Goal: Task Accomplishment & Management: Complete application form

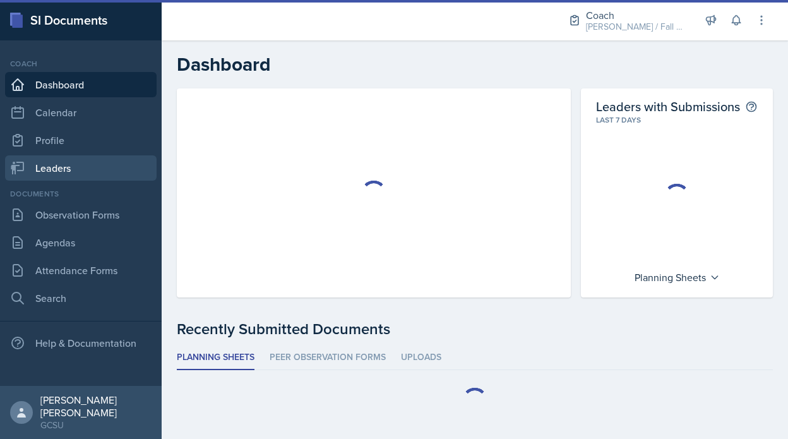
click at [102, 175] on link "Leaders" at bounding box center [81, 167] width 152 height 25
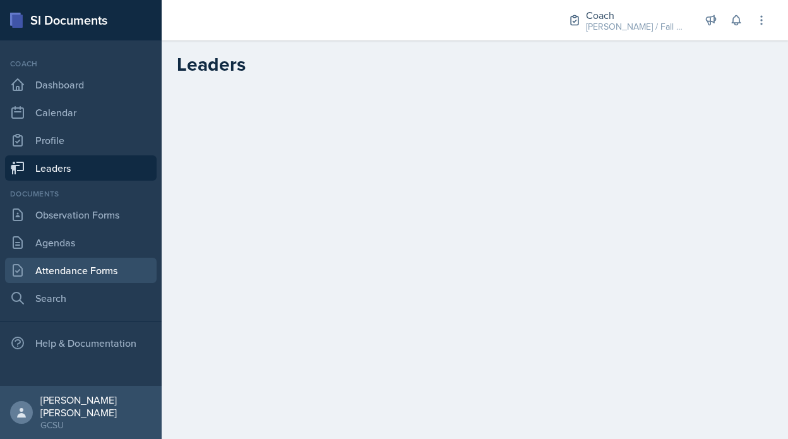
click at [91, 263] on link "Attendance Forms" at bounding box center [81, 270] width 152 height 25
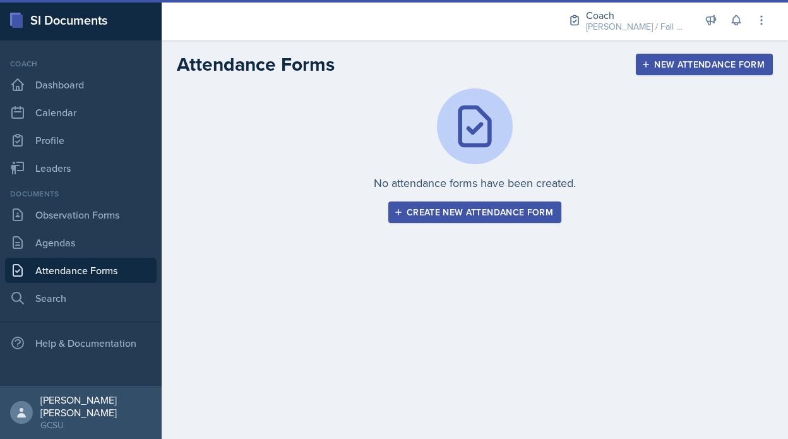
click at [690, 61] on div "New Attendance Form" at bounding box center [704, 64] width 121 height 10
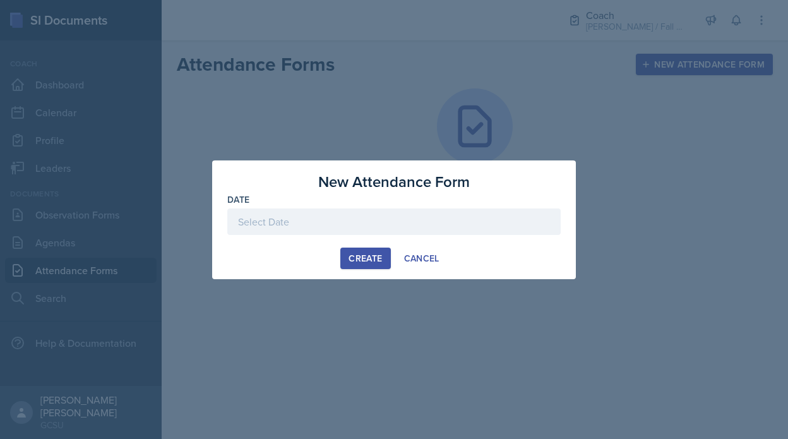
click at [385, 220] on div at bounding box center [393, 221] width 333 height 27
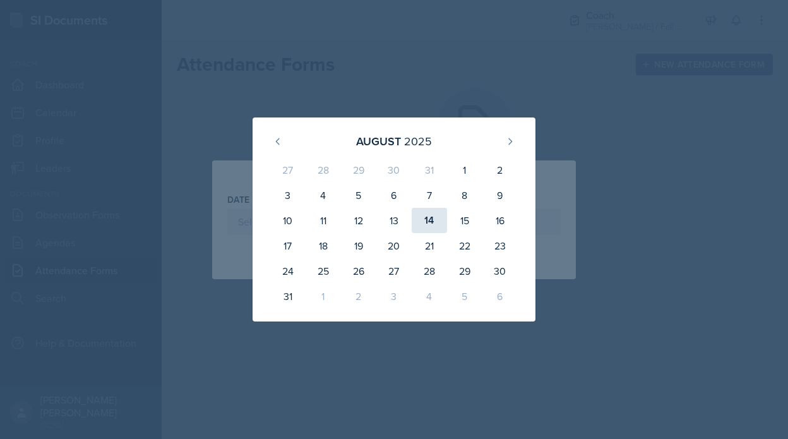
click at [435, 219] on div "14" at bounding box center [429, 220] width 35 height 25
type input "August 14th, 2025"
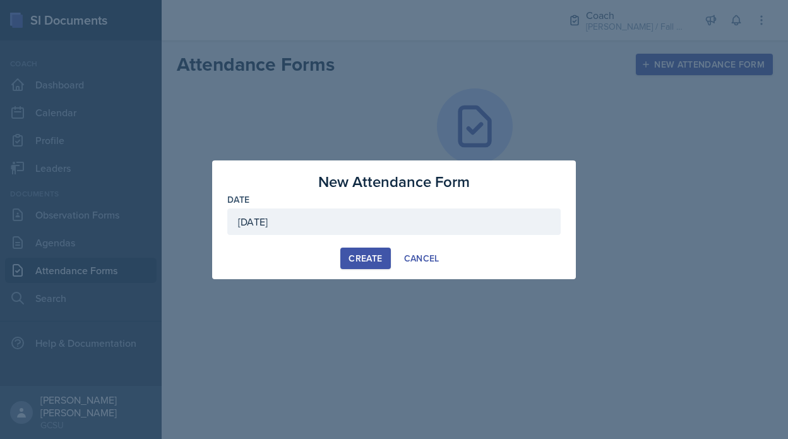
click at [356, 268] on button "Create" at bounding box center [365, 258] width 50 height 21
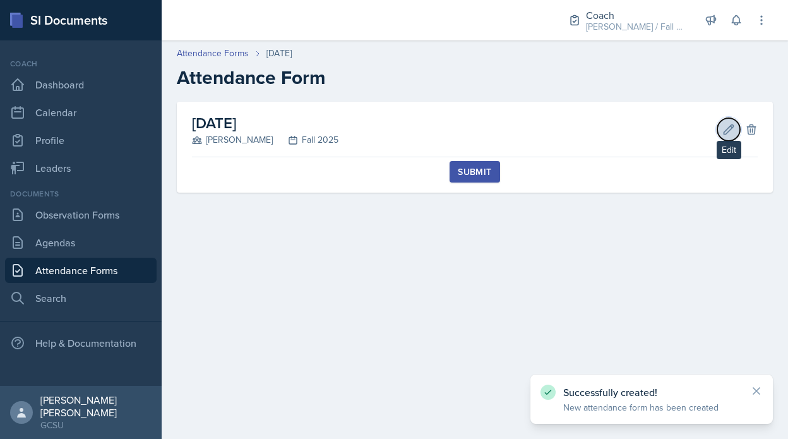
click at [729, 128] on icon at bounding box center [729, 129] width 13 height 13
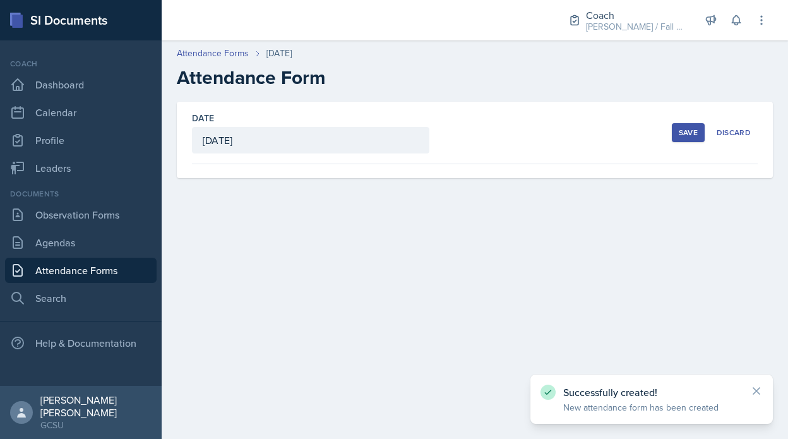
click at [697, 128] on div "Save" at bounding box center [688, 133] width 19 height 10
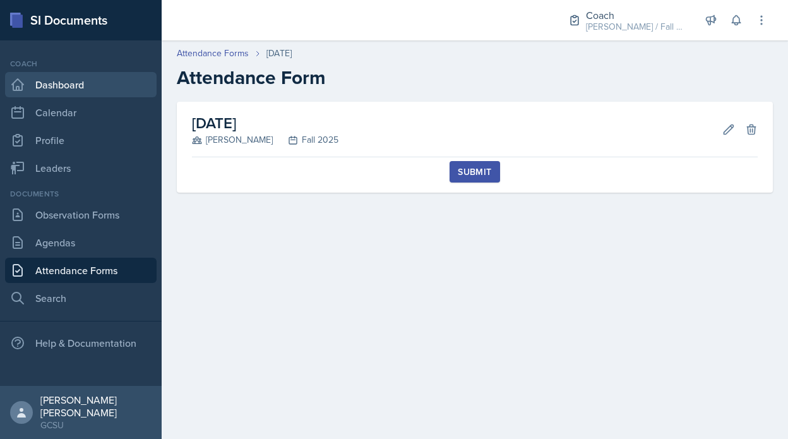
click at [30, 78] on link "Dashboard" at bounding box center [81, 84] width 152 height 25
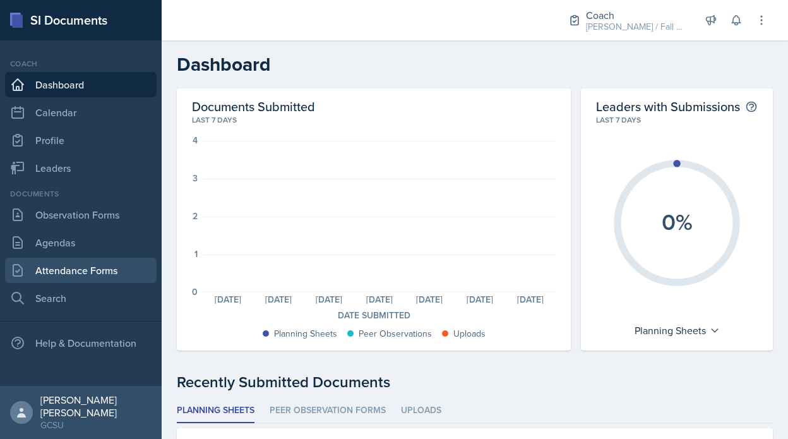
click at [84, 274] on link "Attendance Forms" at bounding box center [81, 270] width 152 height 25
click at [766, 25] on icon at bounding box center [761, 20] width 13 height 13
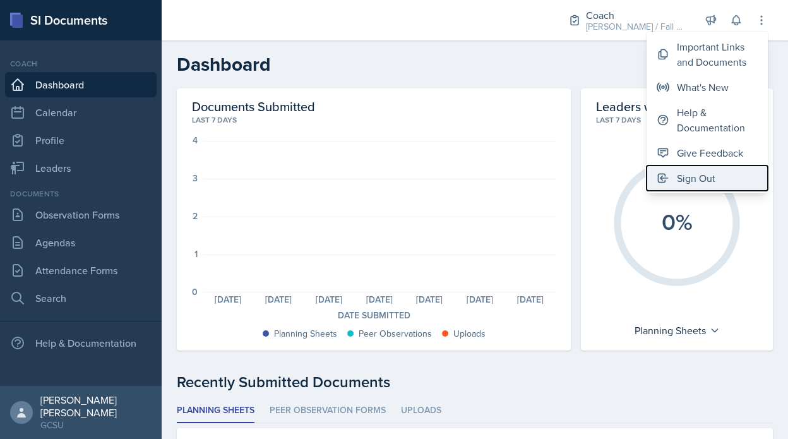
click at [680, 177] on div "Sign Out" at bounding box center [696, 178] width 39 height 15
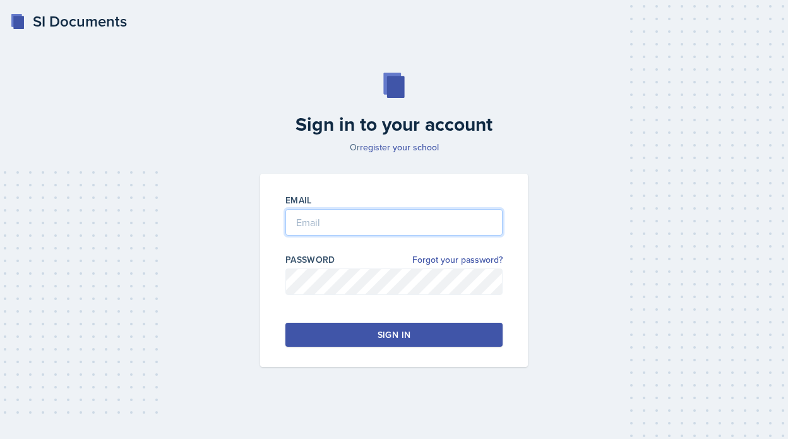
click at [366, 224] on input "email" at bounding box center [393, 222] width 217 height 27
drag, startPoint x: 354, startPoint y: 222, endPoint x: 267, endPoint y: 222, distance: 87.2
click at [267, 222] on div "Email [PERSON_NAME][EMAIL_ADDRESS][PERSON_NAME][DOMAIN_NAME] Password Forgot yo…" at bounding box center [394, 270] width 268 height 193
click at [365, 331] on button "Sign in" at bounding box center [393, 335] width 217 height 24
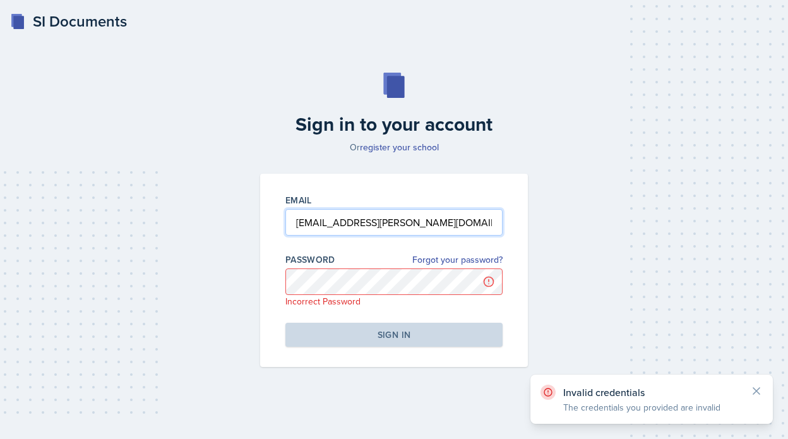
click at [471, 222] on input "[EMAIL_ADDRESS][PERSON_NAME][DOMAIN_NAME]" at bounding box center [393, 222] width 217 height 27
click at [349, 234] on input "[EMAIL_ADDRESS][PERSON_NAME][DOMAIN_NAME]" at bounding box center [393, 222] width 217 height 27
click at [350, 224] on input "[EMAIL_ADDRESS][PERSON_NAME][DOMAIN_NAME]" at bounding box center [393, 222] width 217 height 27
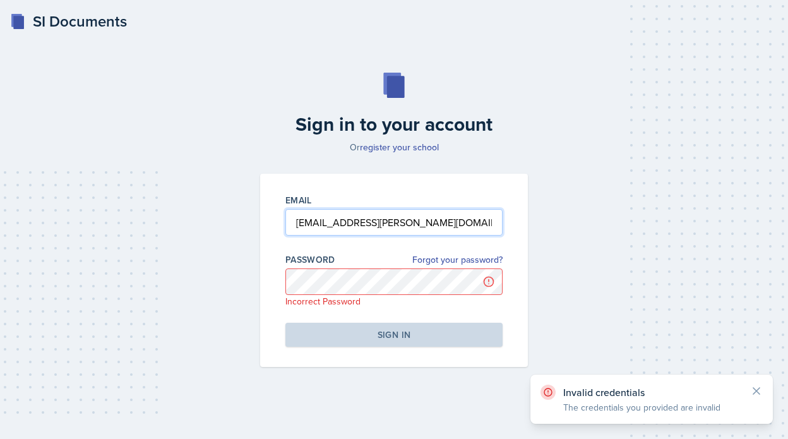
click at [350, 224] on input "[EMAIL_ADDRESS][PERSON_NAME][DOMAIN_NAME]" at bounding box center [393, 222] width 217 height 27
click at [300, 220] on input "[EMAIL_ADDRESS][PERSON_NAME][DOMAIN_NAME]" at bounding box center [393, 222] width 217 height 27
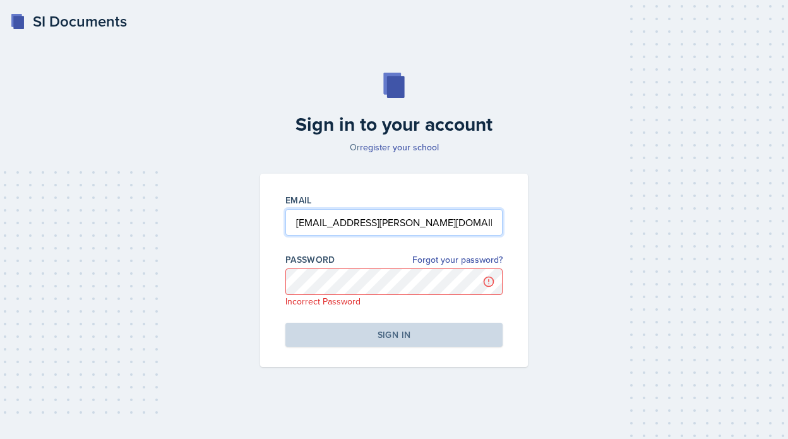
click at [302, 220] on input "[EMAIL_ADDRESS][PERSON_NAME][DOMAIN_NAME]" at bounding box center [393, 222] width 217 height 27
click at [307, 223] on input "[EMAIL_ADDRESS][PERSON_NAME][DOMAIN_NAME]" at bounding box center [393, 222] width 217 height 27
click at [315, 225] on input "[EMAIL_ADDRESS][PERSON_NAME][DOMAIN_NAME]" at bounding box center [393, 222] width 217 height 27
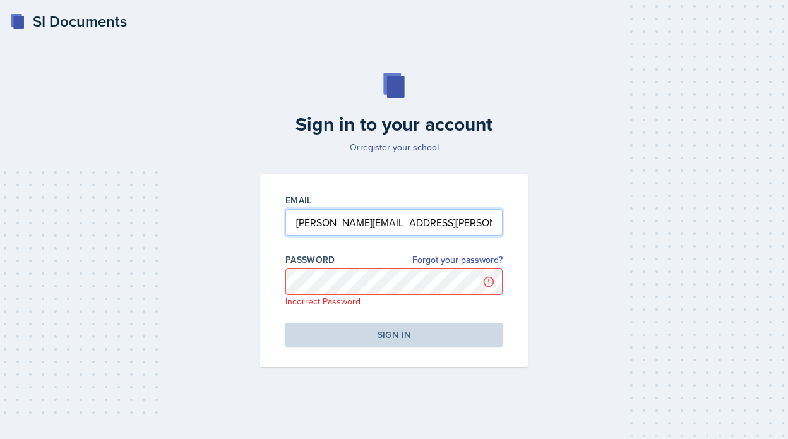
click at [344, 225] on input "[PERSON_NAME][EMAIL_ADDRESS][PERSON_NAME][DOMAIN_NAME]" at bounding box center [393, 222] width 217 height 27
type input "[PERSON_NAME][EMAIL_ADDRESS][PERSON_NAME][DOMAIN_NAME]"
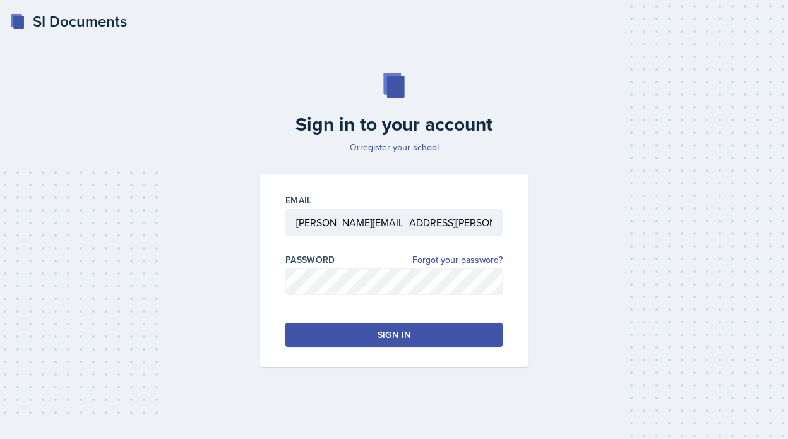
click at [366, 329] on button "Sign in" at bounding box center [393, 335] width 217 height 24
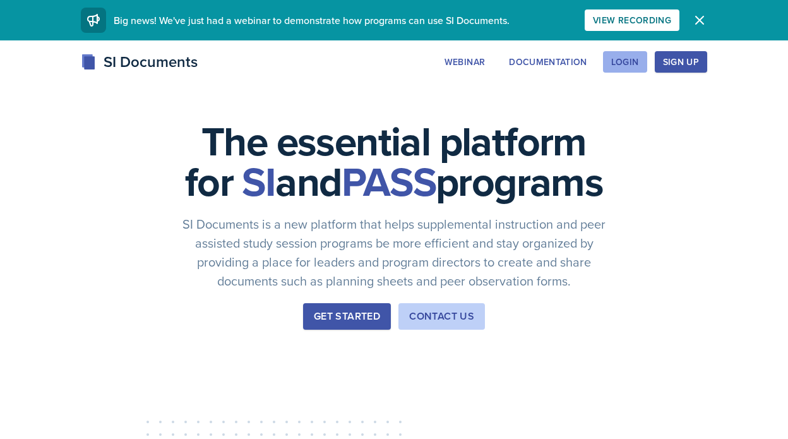
click at [627, 64] on div "Login" at bounding box center [625, 62] width 28 height 10
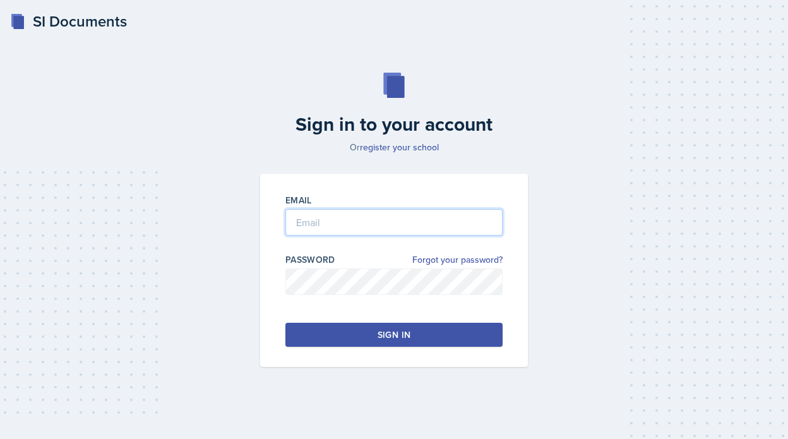
type input "[PERSON_NAME][EMAIL_ADDRESS][PERSON_NAME][DOMAIN_NAME]"
click at [341, 207] on div "Email avery.halseth@bobcats.gcsu.edu" at bounding box center [393, 221] width 217 height 54
click at [330, 337] on button "Sign in" at bounding box center [393, 335] width 217 height 24
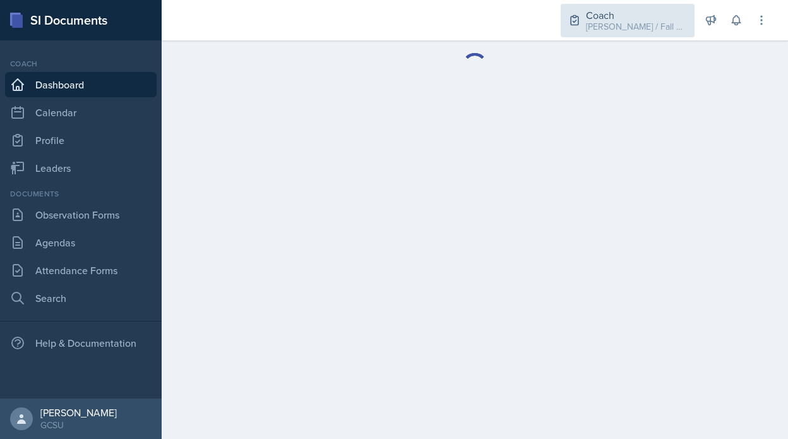
click at [627, 5] on div "Coach BECK / Fall 2025" at bounding box center [628, 20] width 134 height 33
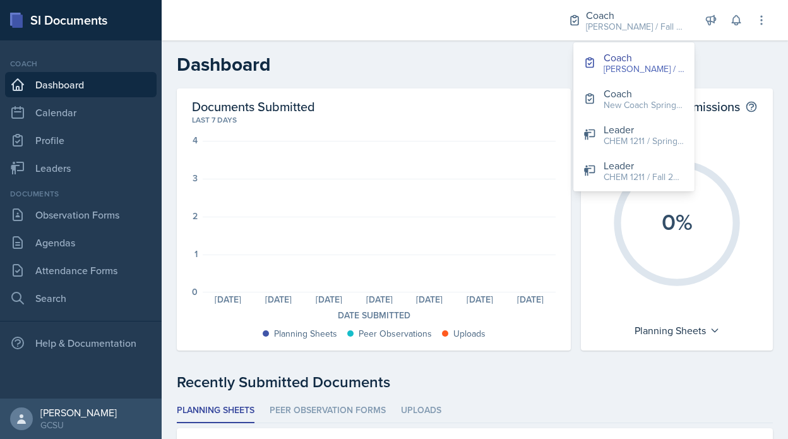
click at [769, 10] on div "Coach BECK / Fall 2025 Coach BECK / Fall 2025 Coach New Coach Spring 25 / Sprin…" at bounding box center [475, 20] width 627 height 40
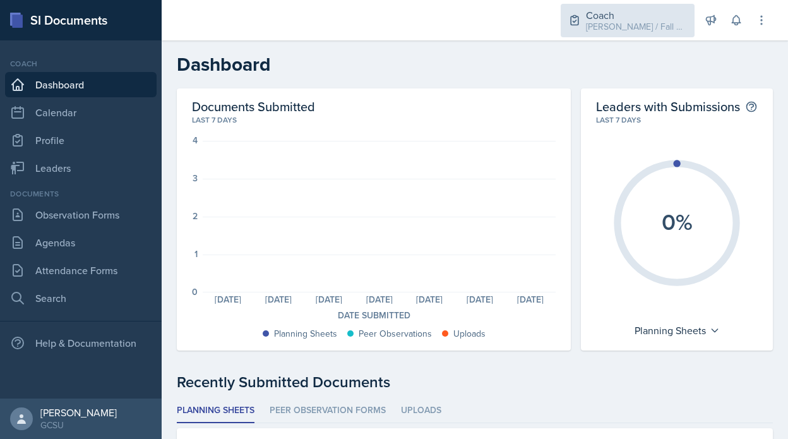
click at [581, 20] on icon at bounding box center [574, 20] width 13 height 13
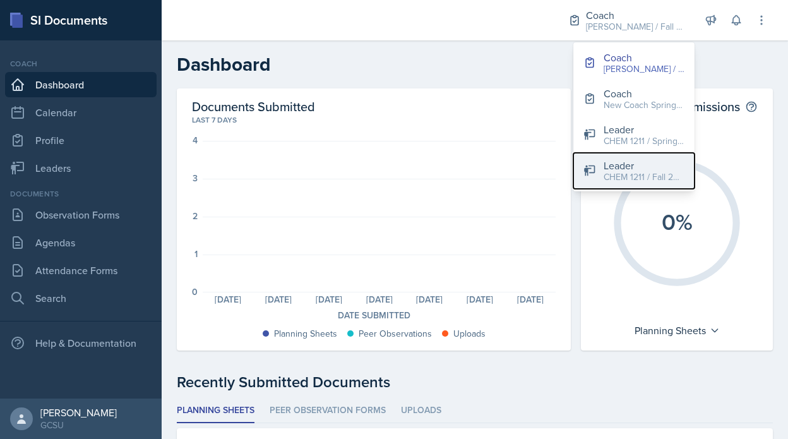
click at [675, 177] on div "CHEM 1211 / Fall 2024" at bounding box center [644, 177] width 81 height 13
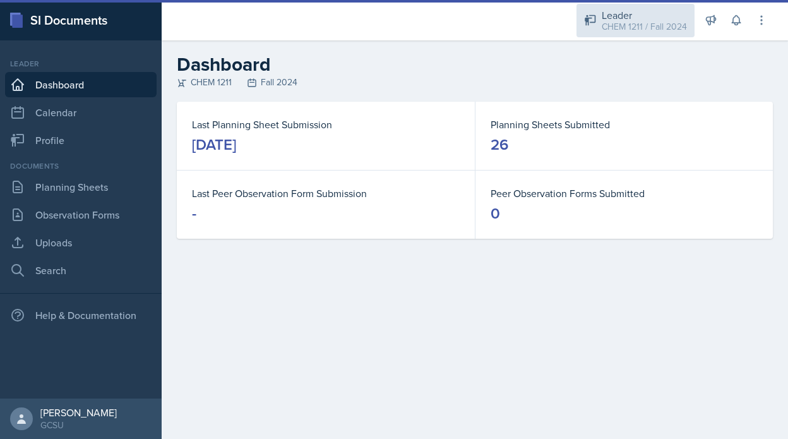
click at [651, 13] on div "Leader" at bounding box center [644, 15] width 85 height 15
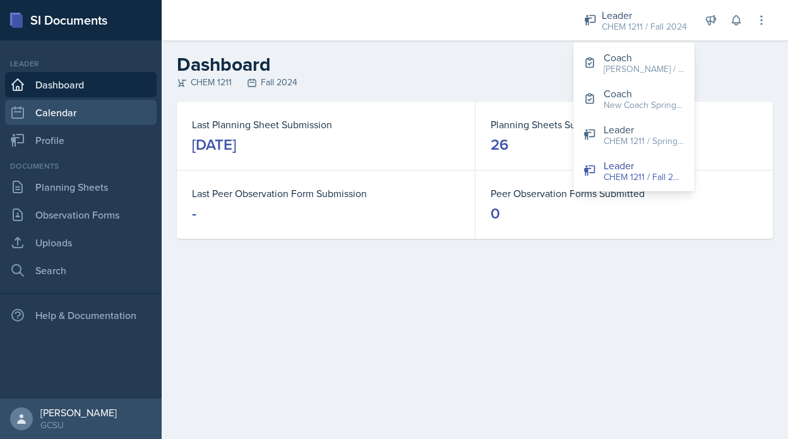
click at [81, 111] on link "Calendar" at bounding box center [81, 112] width 152 height 25
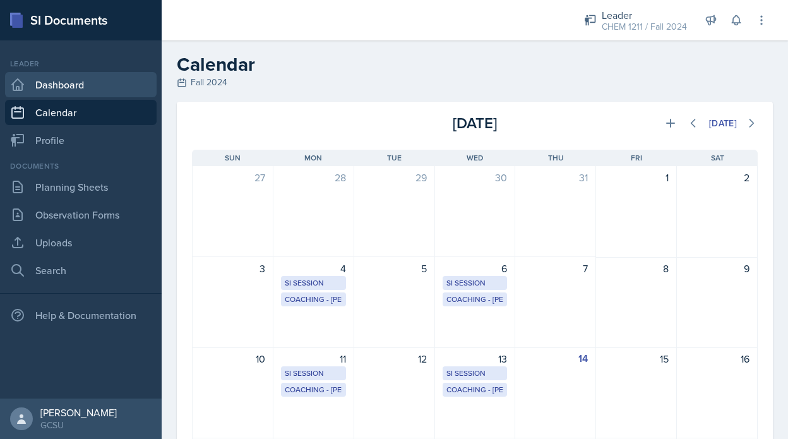
click at [87, 87] on link "Dashboard" at bounding box center [81, 84] width 152 height 25
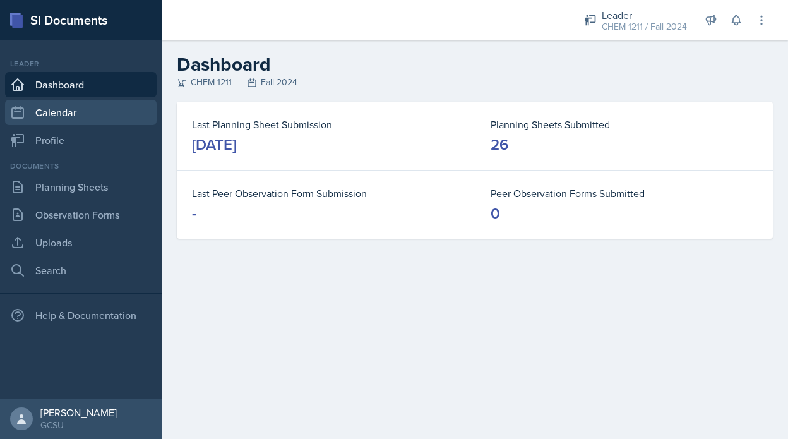
click at [91, 121] on link "Calendar" at bounding box center [81, 112] width 152 height 25
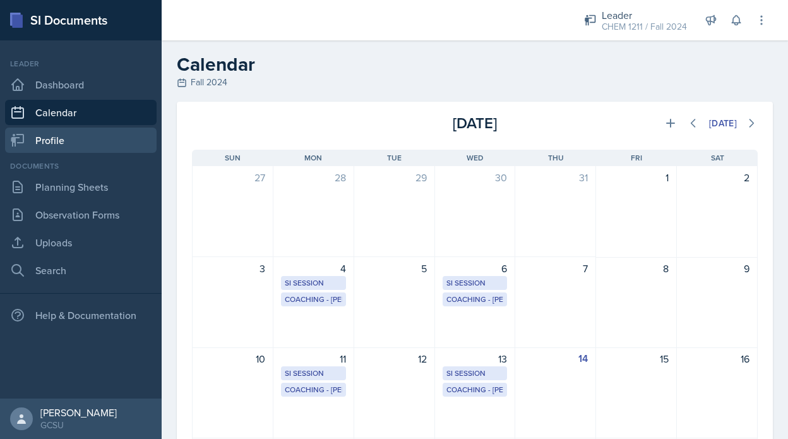
click at [93, 142] on link "Profile" at bounding box center [81, 140] width 152 height 25
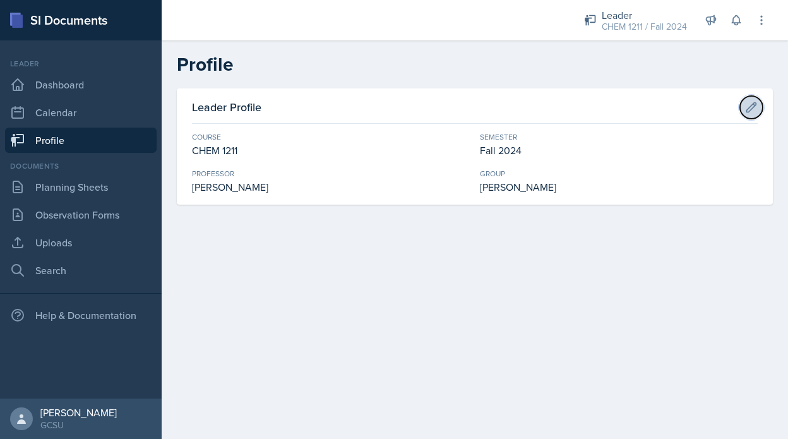
click at [754, 107] on icon at bounding box center [751, 106] width 9 height 9
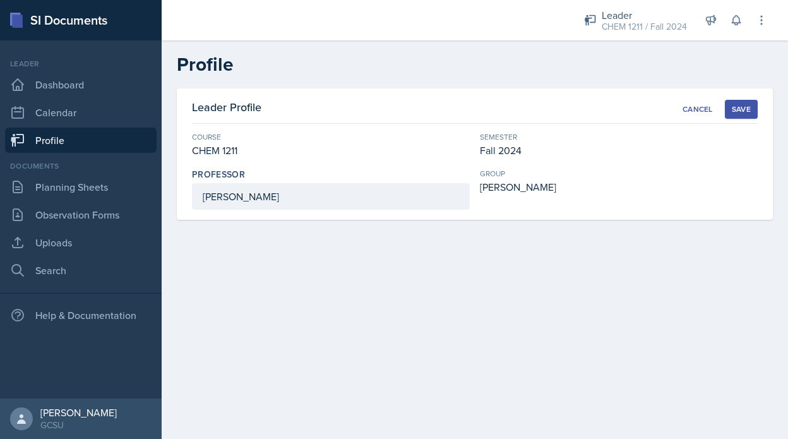
click at [515, 178] on div "group" at bounding box center [619, 173] width 278 height 11
click at [491, 192] on div "BECK" at bounding box center [619, 186] width 278 height 15
click at [728, 111] on button "Save" at bounding box center [741, 109] width 33 height 19
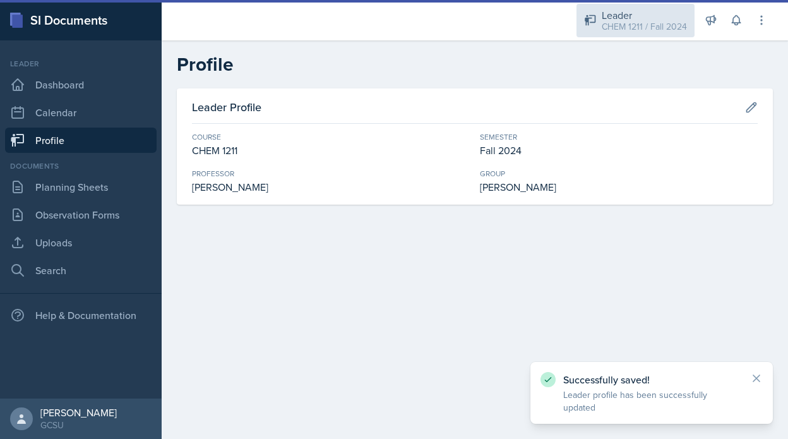
click at [656, 23] on div "CHEM 1211 / Fall 2024" at bounding box center [644, 26] width 85 height 13
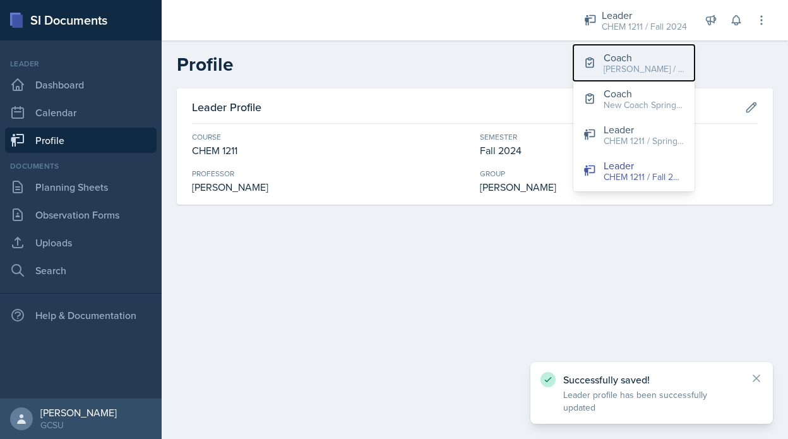
click at [635, 57] on div "Coach" at bounding box center [644, 57] width 81 height 15
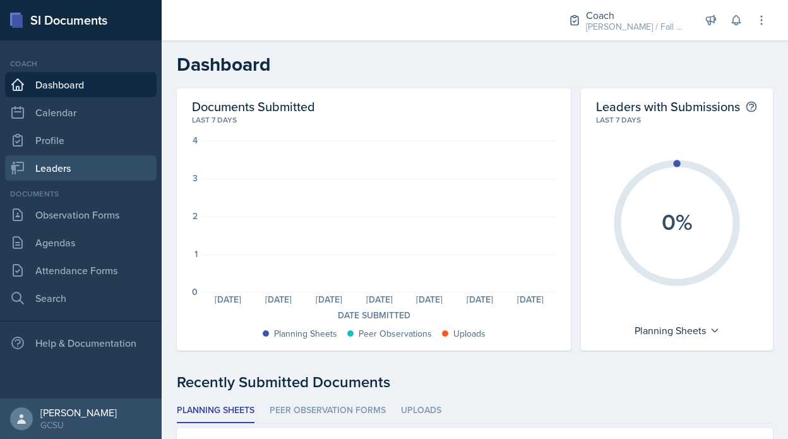
click at [107, 176] on link "Leaders" at bounding box center [81, 167] width 152 height 25
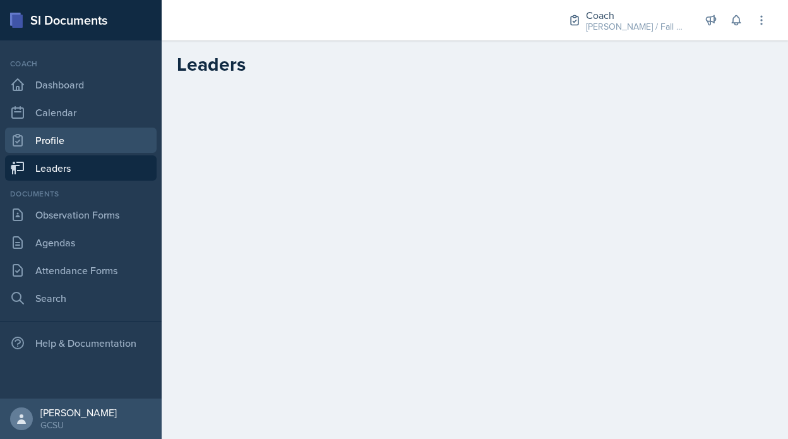
click at [95, 131] on link "Profile" at bounding box center [81, 140] width 152 height 25
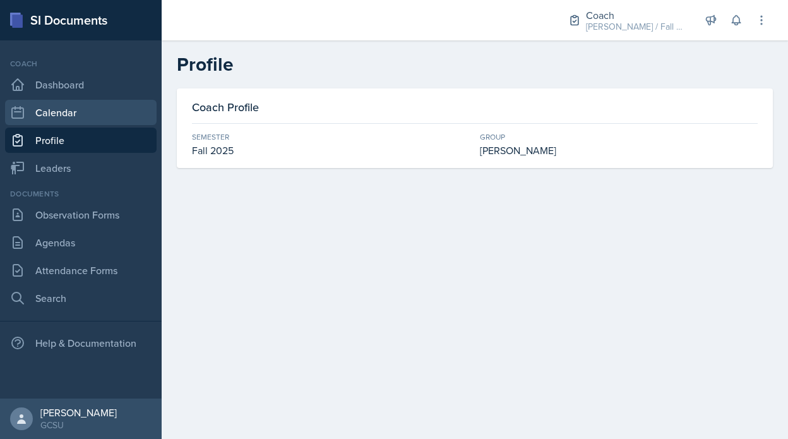
click at [92, 116] on link "Calendar" at bounding box center [81, 112] width 152 height 25
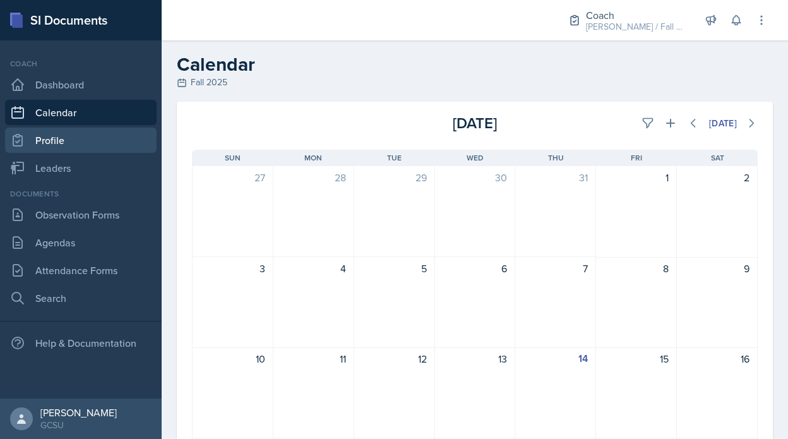
click at [93, 140] on link "Profile" at bounding box center [81, 140] width 152 height 25
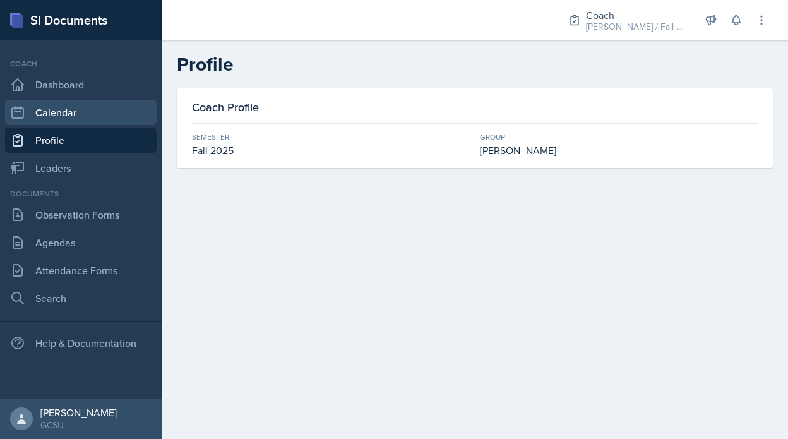
click at [97, 111] on link "Calendar" at bounding box center [81, 112] width 152 height 25
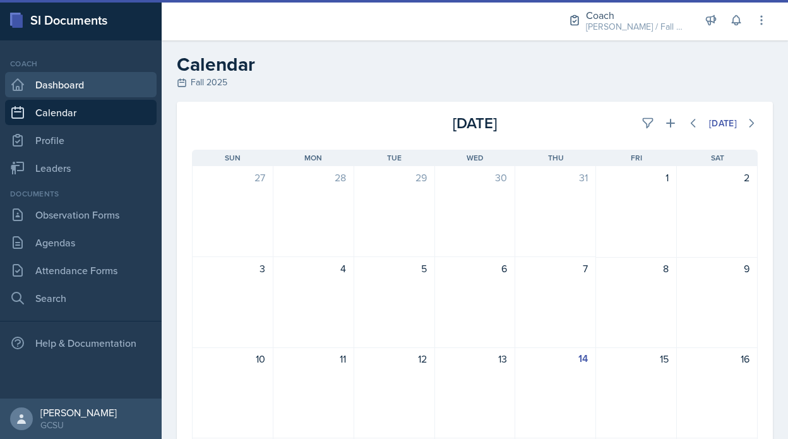
click at [95, 93] on link "Dashboard" at bounding box center [81, 84] width 152 height 25
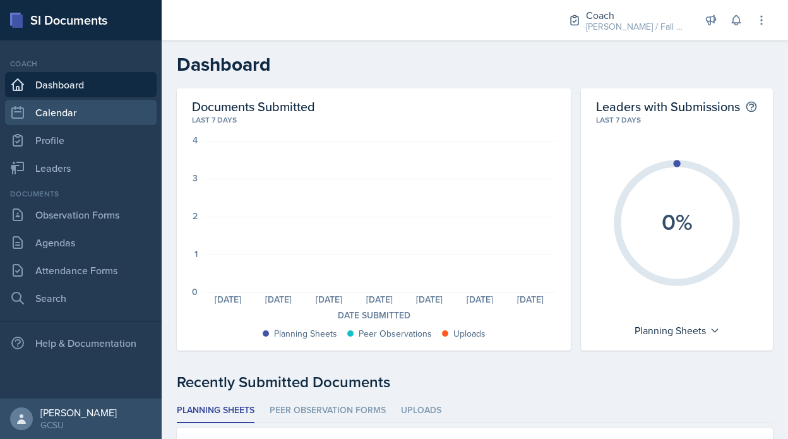
click at [91, 117] on link "Calendar" at bounding box center [81, 112] width 152 height 25
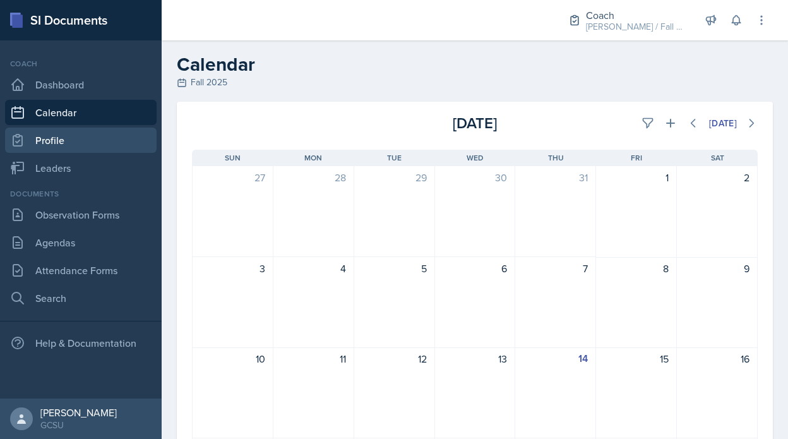
click at [94, 141] on link "Profile" at bounding box center [81, 140] width 152 height 25
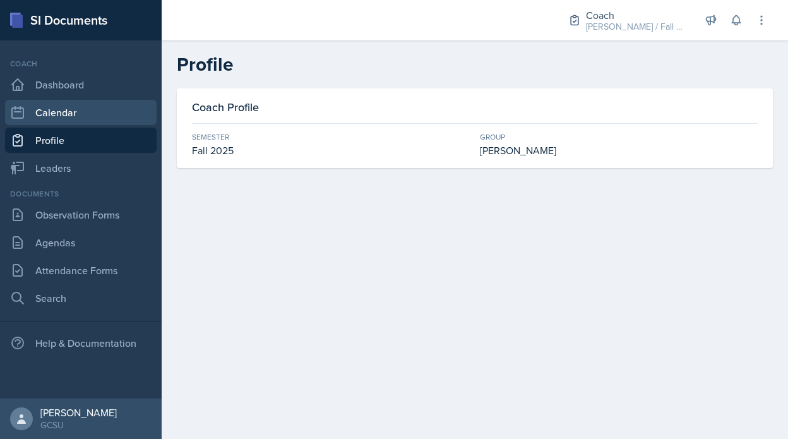
click at [97, 117] on link "Calendar" at bounding box center [81, 112] width 152 height 25
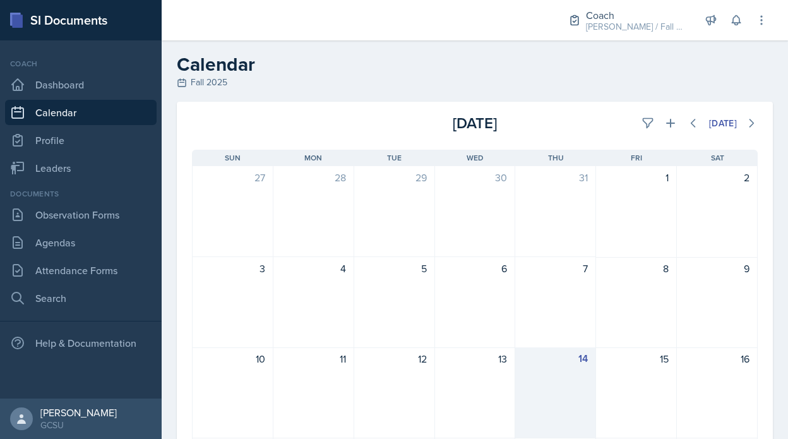
click at [575, 390] on div "14" at bounding box center [555, 392] width 81 height 91
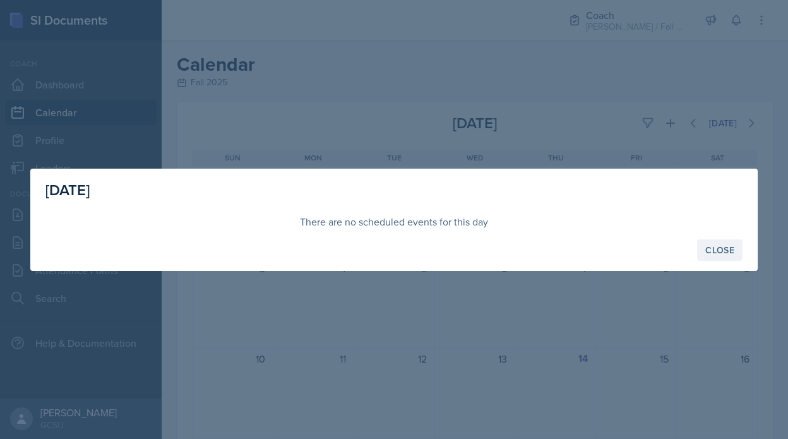
click at [737, 259] on button "Close" at bounding box center [719, 249] width 45 height 21
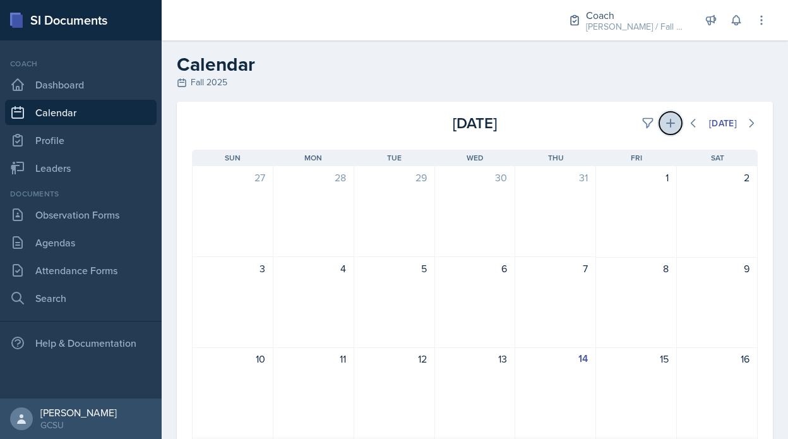
click at [673, 116] on button at bounding box center [670, 123] width 23 height 23
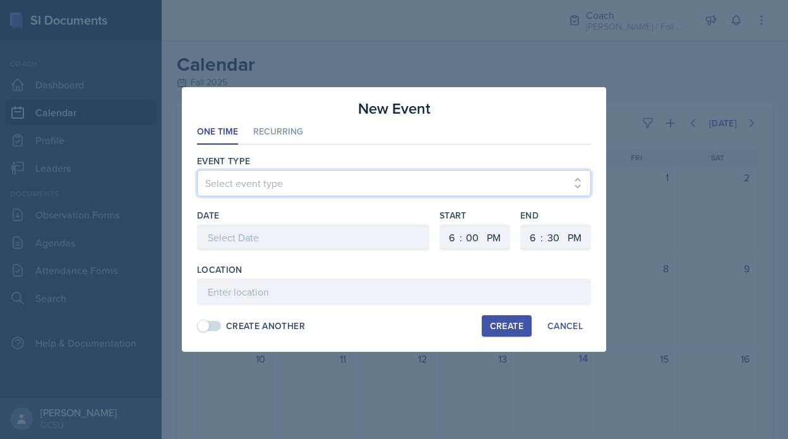
click at [412, 188] on select "Select event type CoP Meeting Coaching - BECK Coaching - MAPP Coaching- MENC" at bounding box center [394, 183] width 394 height 27
select select "ea794bee-a470-4a82-b25c-b403824b4c33"
click at [197, 170] on select "Select event type CoP Meeting Coaching - BECK Coaching - MAPP Coaching- MENC" at bounding box center [394, 183] width 394 height 27
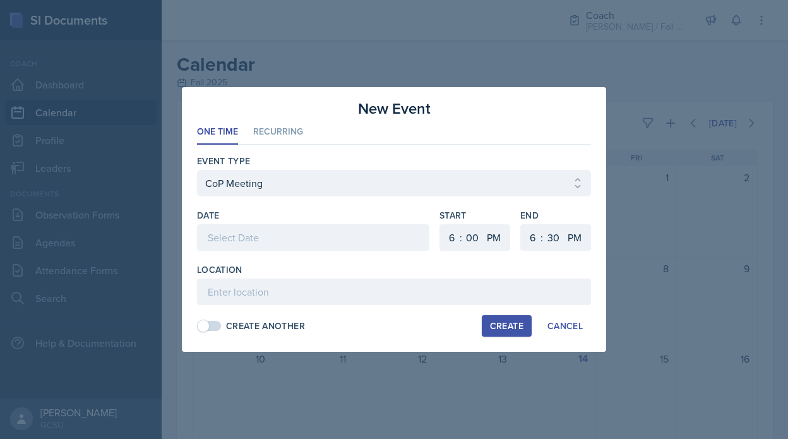
click at [282, 234] on div at bounding box center [313, 237] width 232 height 27
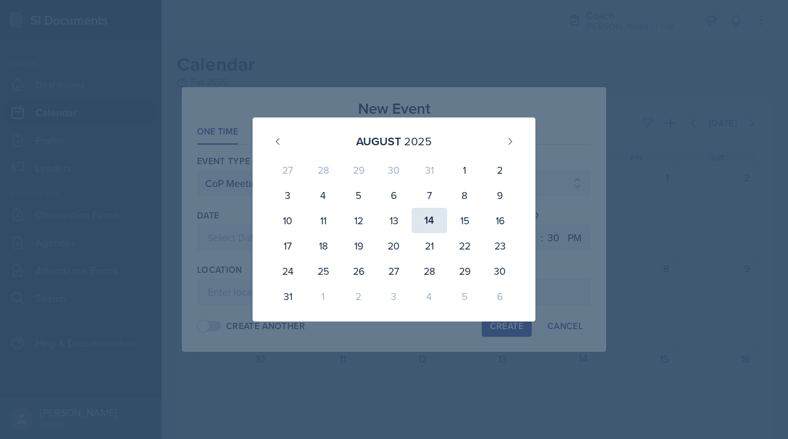
click at [424, 218] on div "14" at bounding box center [429, 220] width 35 height 25
type input "August 14th, 2025"
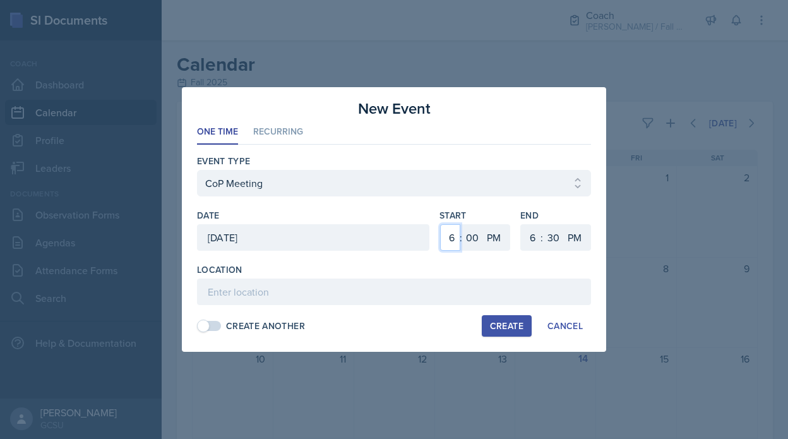
click at [454, 239] on select "1 2 3 4 5 6 7 8 9 10 11 12" at bounding box center [450, 237] width 20 height 27
select select "1"
click at [440, 224] on select "1 2 3 4 5 6 7 8 9 10 11 12" at bounding box center [450, 237] width 20 height 27
click at [534, 240] on select "1 2 3 4 5 6 7 8 9 10 11 12" at bounding box center [531, 237] width 20 height 27
select select "2"
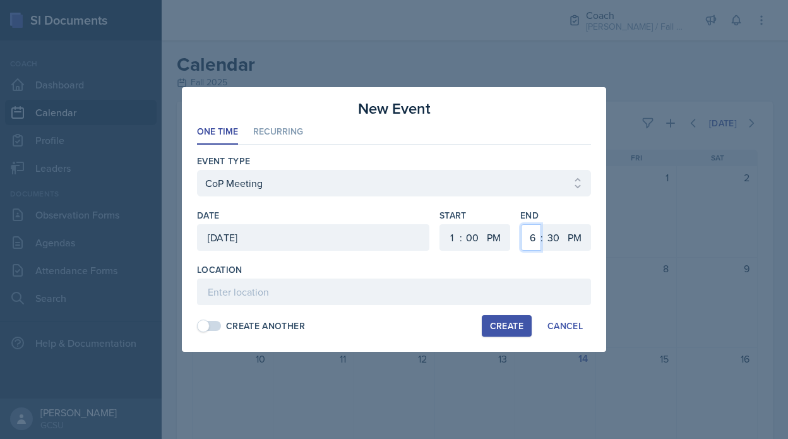
click at [521, 224] on select "1 2 3 4 5 6 7 8 9 10 11 12" at bounding box center [531, 237] width 20 height 27
click at [548, 241] on select "00 05 10 15 20 25 30 35 40 45 50 55" at bounding box center [553, 237] width 20 height 27
select select "0"
click at [543, 224] on select "00 05 10 15 20 25 30 35 40 45 50 55" at bounding box center [553, 237] width 20 height 27
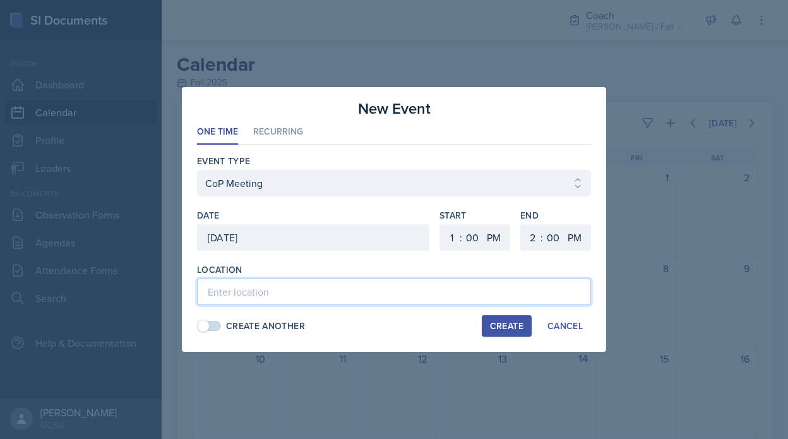
click at [407, 296] on input at bounding box center [394, 292] width 394 height 27
type input "Online"
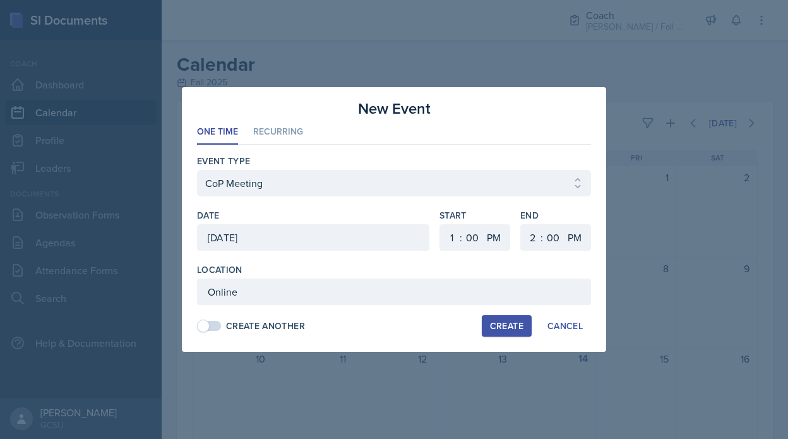
click at [507, 337] on div "Event Type Select event type CoP Meeting Coaching - BECK Coaching - MAPP Coachi…" at bounding box center [394, 243] width 394 height 197
click at [507, 331] on div "Create" at bounding box center [506, 326] width 33 height 10
select select
select select "6"
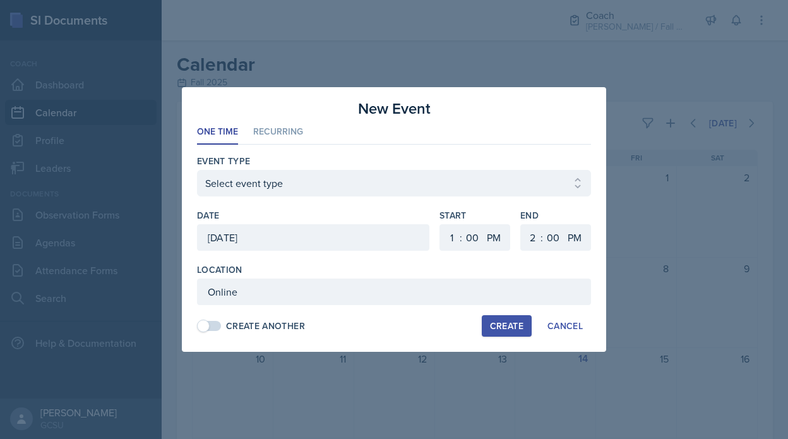
select select "30"
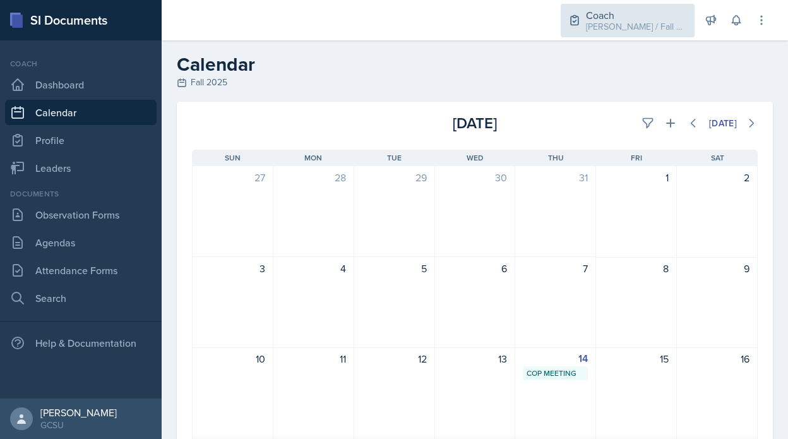
click at [639, 11] on div "Coach" at bounding box center [636, 15] width 101 height 15
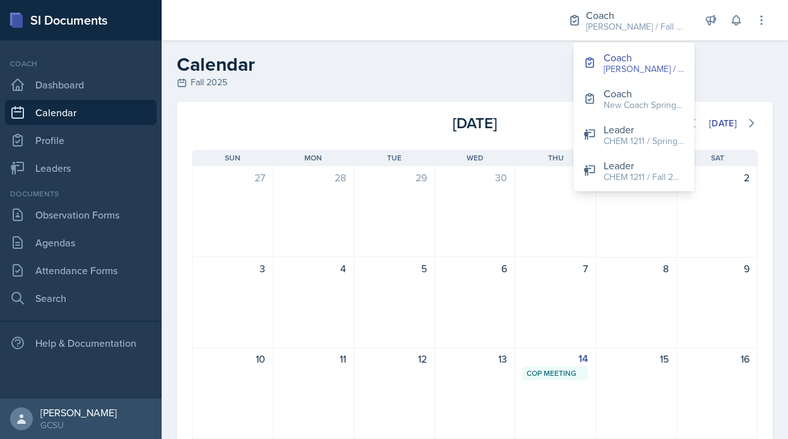
click at [514, 90] on header "Calendar Fall 2025" at bounding box center [475, 70] width 627 height 61
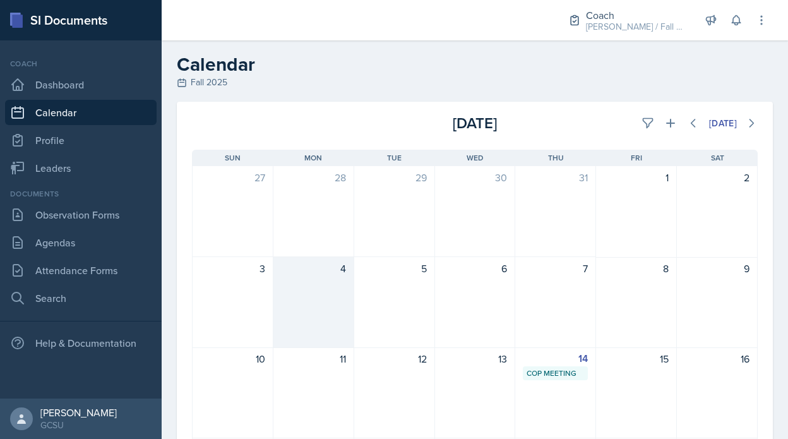
scroll to position [20, 0]
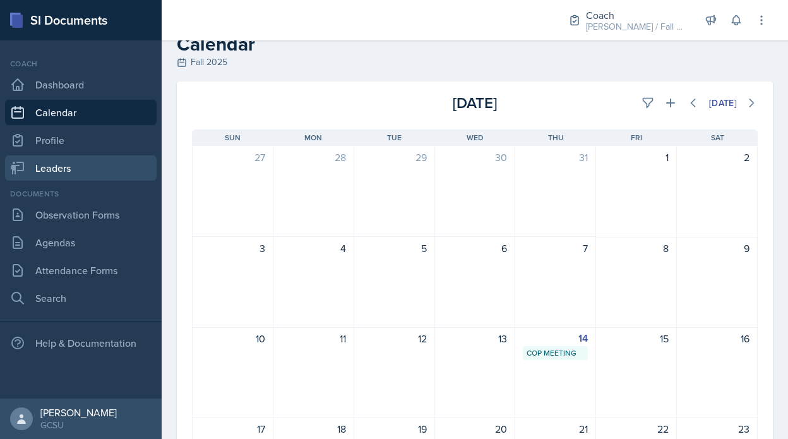
click at [127, 170] on link "Leaders" at bounding box center [81, 167] width 152 height 25
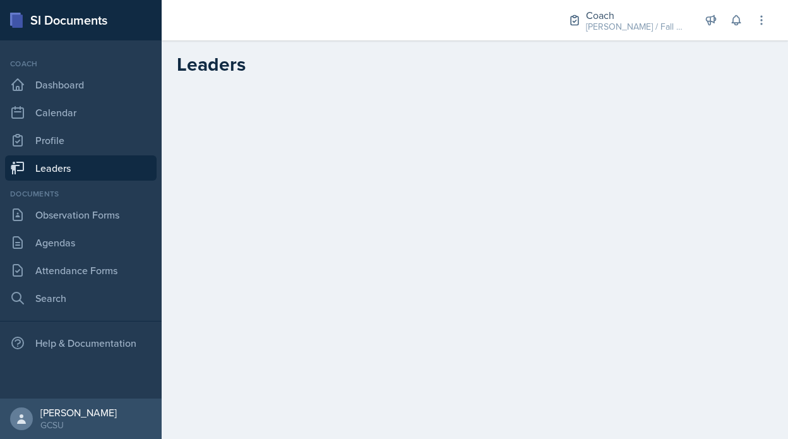
click at [334, 177] on main "Leaders" at bounding box center [475, 239] width 627 height 399
click at [764, 16] on icon at bounding box center [761, 20] width 13 height 13
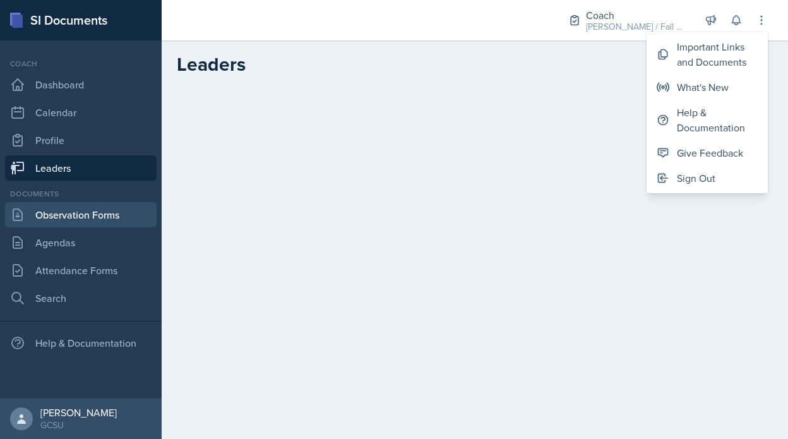
click at [72, 217] on link "Observation Forms" at bounding box center [81, 214] width 152 height 25
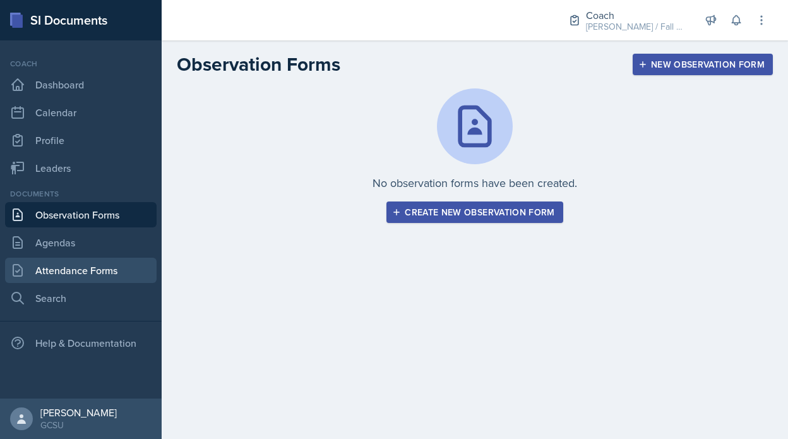
click at [71, 259] on link "Attendance Forms" at bounding box center [81, 270] width 152 height 25
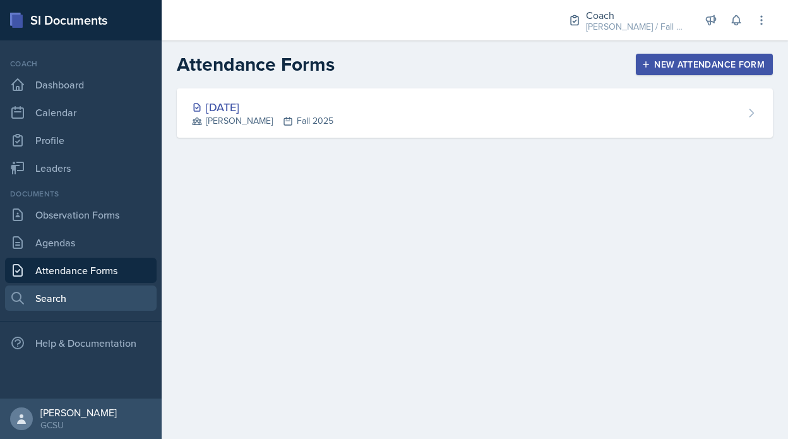
click at [69, 287] on link "Search" at bounding box center [81, 297] width 152 height 25
select select "all"
select select "1"
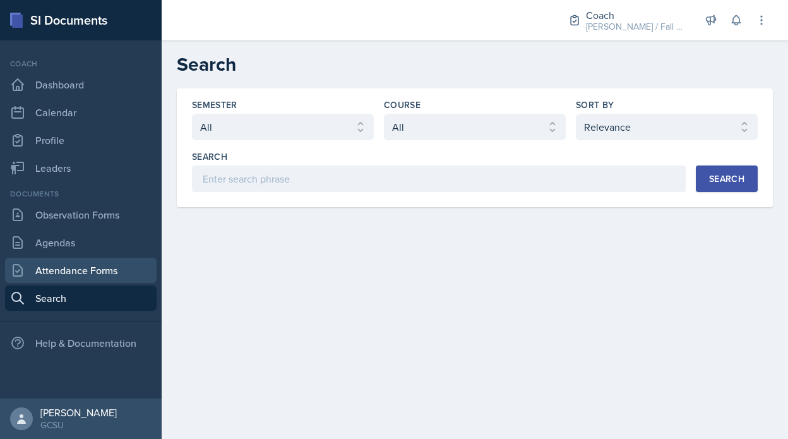
click at [70, 269] on link "Attendance Forms" at bounding box center [81, 270] width 152 height 25
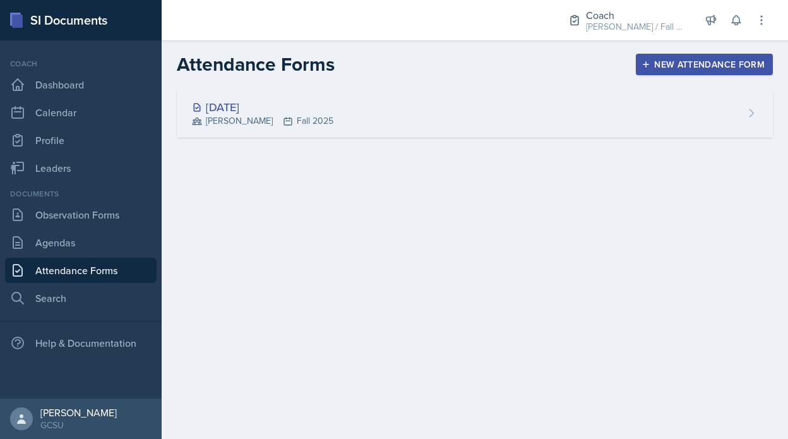
click at [359, 111] on div "Aug 14th, 2025 BECK Fall 2025" at bounding box center [475, 112] width 596 height 49
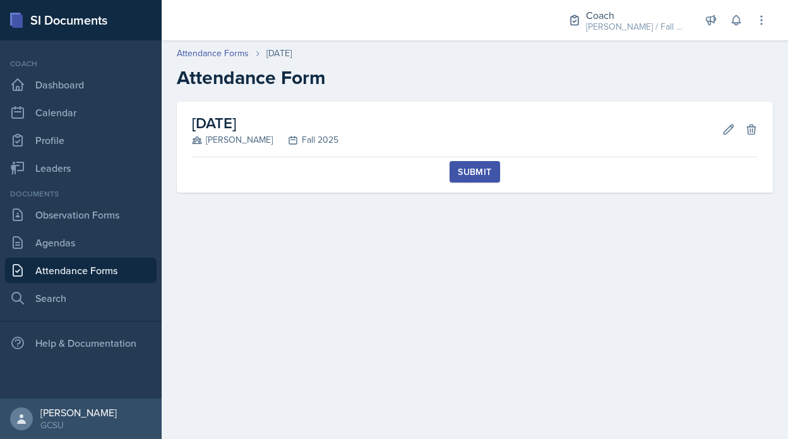
click at [762, 138] on div "August 14th, 2025 BECK Fall 2025 Edit Delete Submit Submit Document Are you sur…" at bounding box center [475, 147] width 596 height 91
click at [750, 129] on icon at bounding box center [751, 128] width 8 height 9
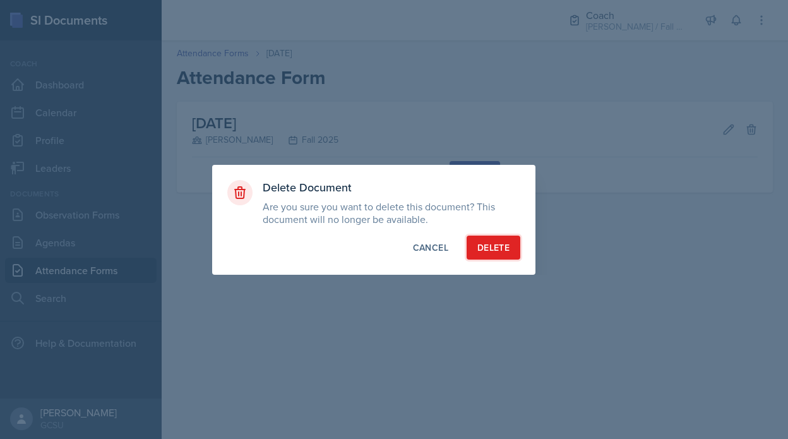
click at [494, 243] on div "Delete" at bounding box center [494, 247] width 32 height 13
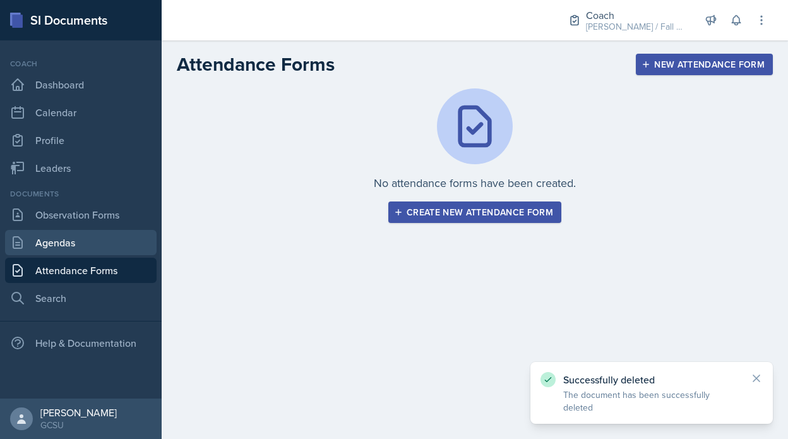
click at [81, 237] on link "Agendas" at bounding box center [81, 242] width 152 height 25
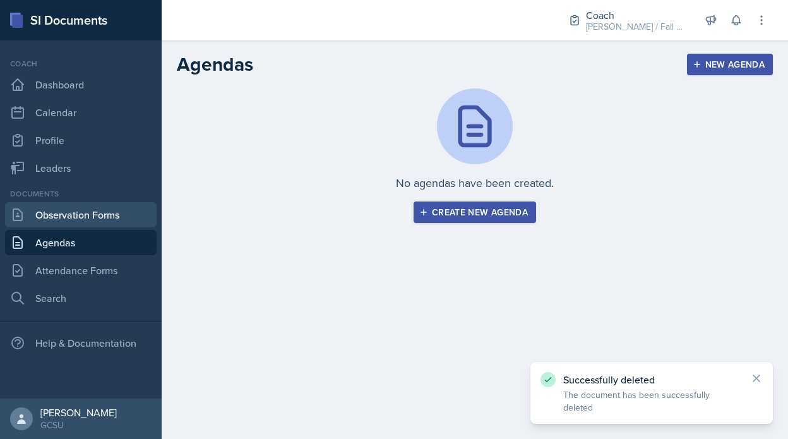
click at [119, 224] on link "Observation Forms" at bounding box center [81, 214] width 152 height 25
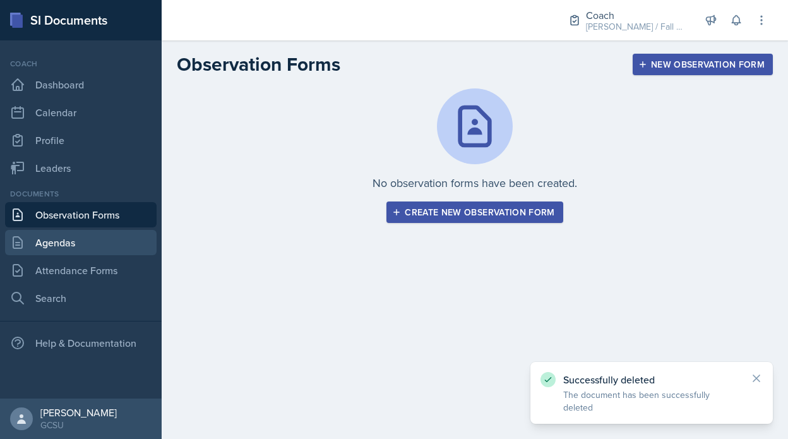
click at [117, 240] on link "Agendas" at bounding box center [81, 242] width 152 height 25
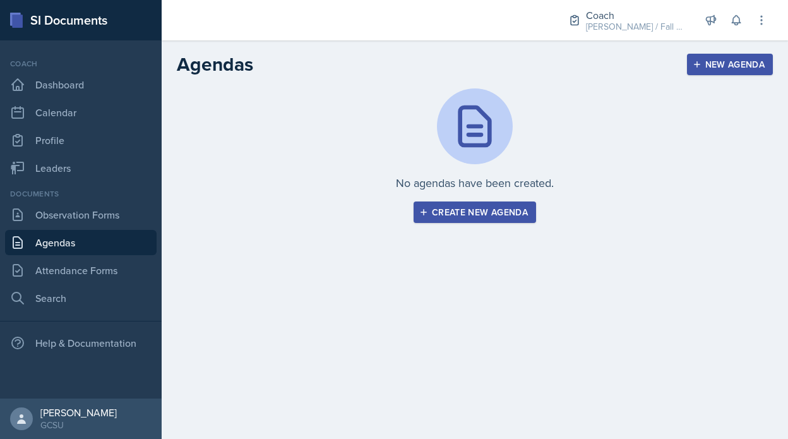
click at [471, 204] on button "Create new agenda" at bounding box center [475, 211] width 123 height 21
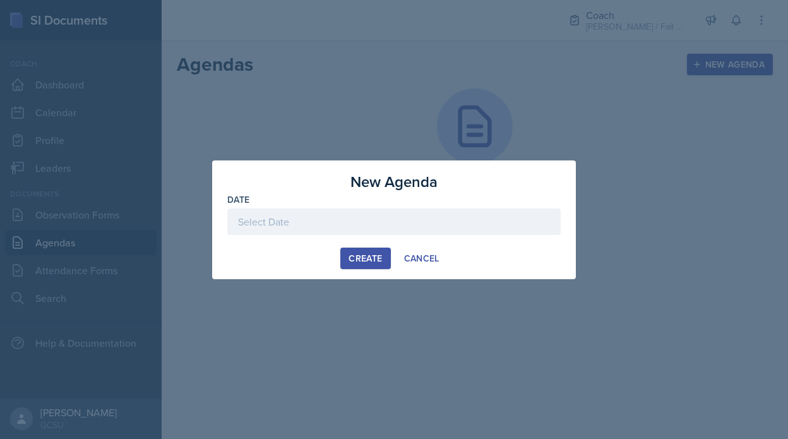
click at [309, 241] on div at bounding box center [393, 241] width 333 height 13
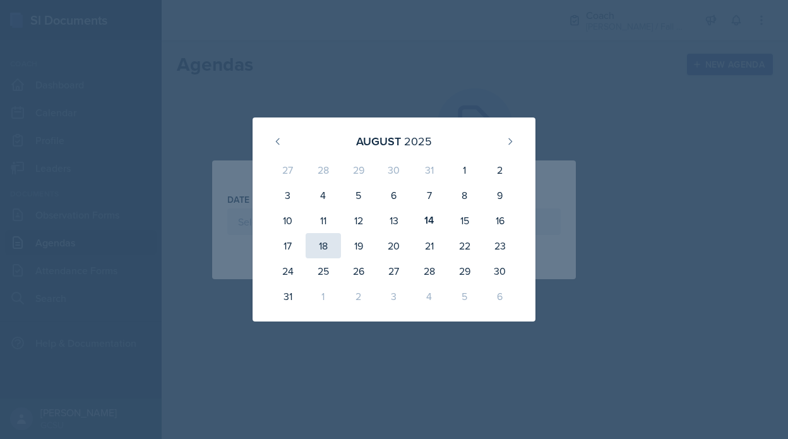
click at [309, 233] on div "18" at bounding box center [323, 245] width 35 height 25
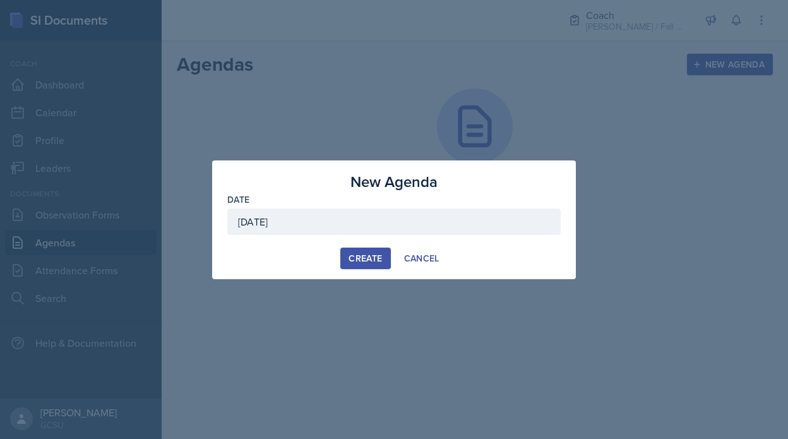
click at [338, 221] on div "August 18th, 2025" at bounding box center [393, 221] width 333 height 27
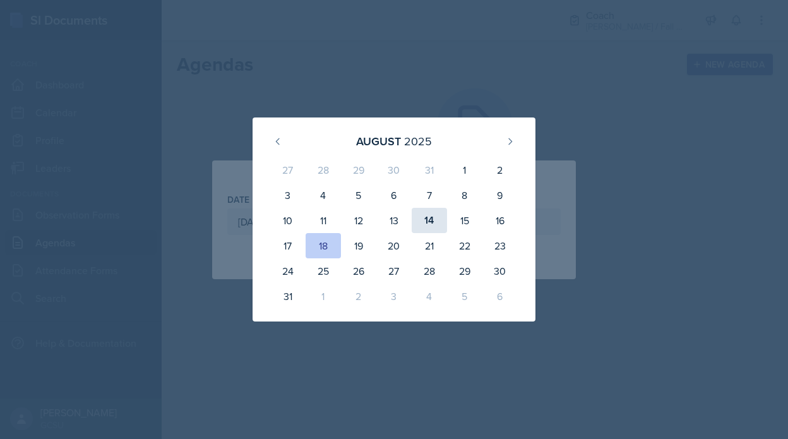
click at [431, 216] on div "14" at bounding box center [429, 220] width 35 height 25
type input "August 14th, 2025"
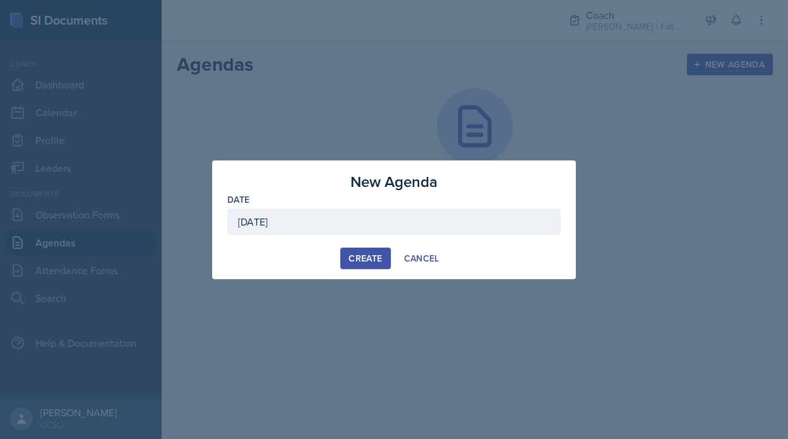
click at [358, 256] on div "Create" at bounding box center [365, 258] width 33 height 10
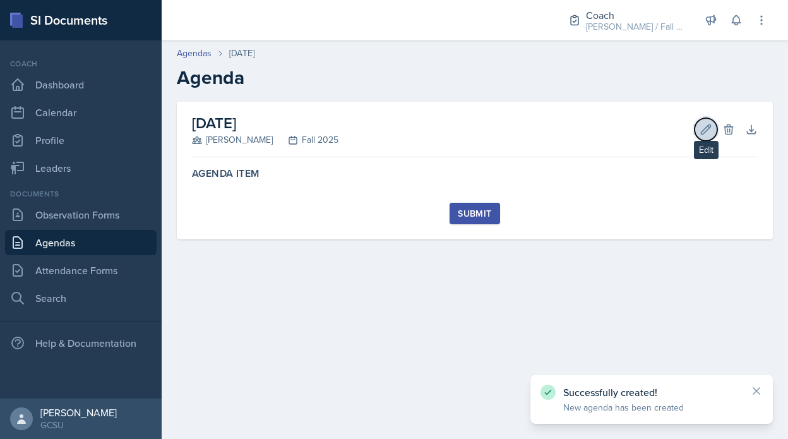
click at [704, 124] on icon at bounding box center [706, 129] width 13 height 13
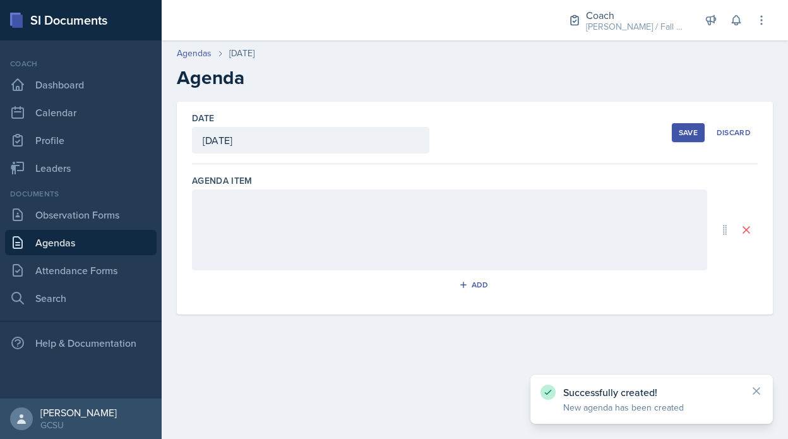
click at [298, 215] on div at bounding box center [449, 229] width 515 height 81
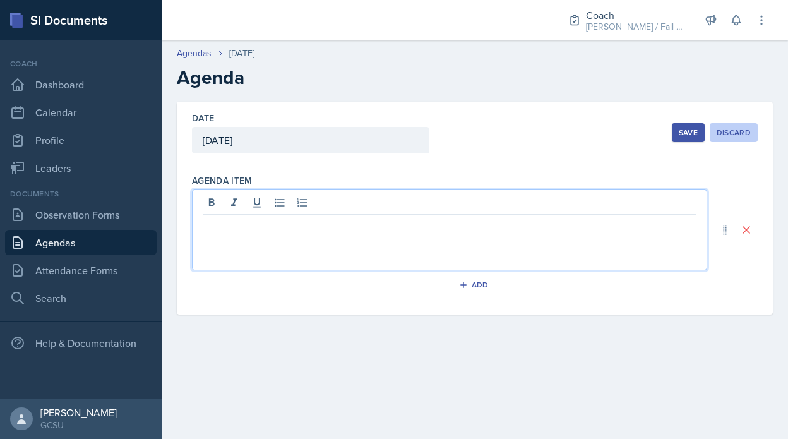
click at [730, 130] on div "Discard" at bounding box center [734, 133] width 34 height 10
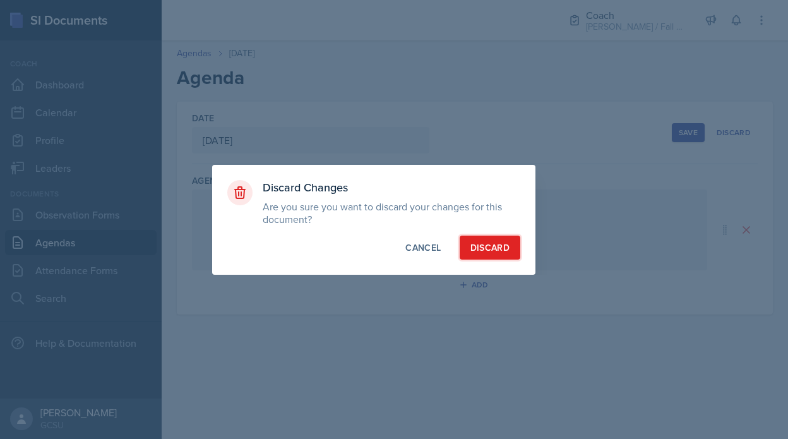
click at [509, 256] on button "Discard" at bounding box center [490, 248] width 61 height 24
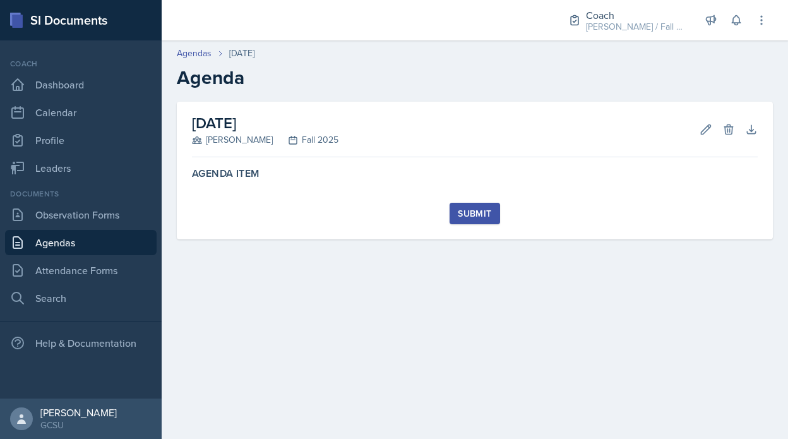
click at [740, 124] on div "Download" at bounding box center [746, 129] width 23 height 13
click at [735, 124] on button "Delete" at bounding box center [729, 129] width 23 height 23
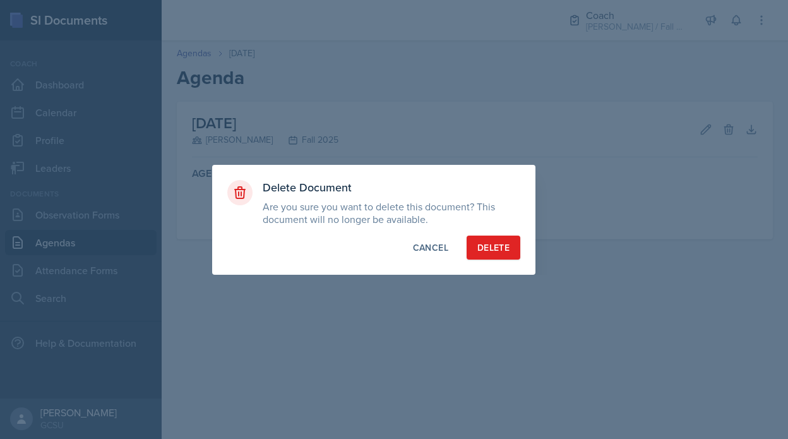
click at [484, 233] on div "Delete Document Are you sure you want to delete this document? This document wi…" at bounding box center [373, 220] width 323 height 110
click at [490, 249] on div "Delete" at bounding box center [494, 247] width 32 height 13
